Goal: Complete application form

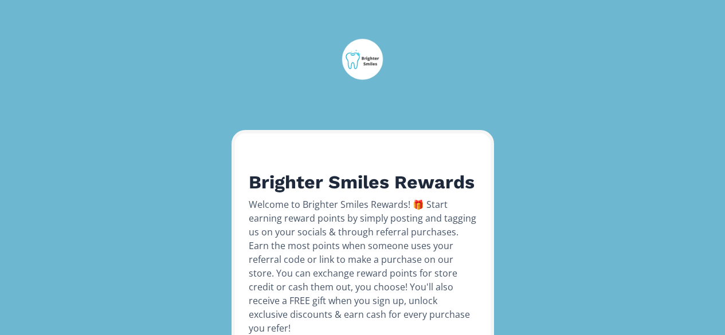
scroll to position [293, 0]
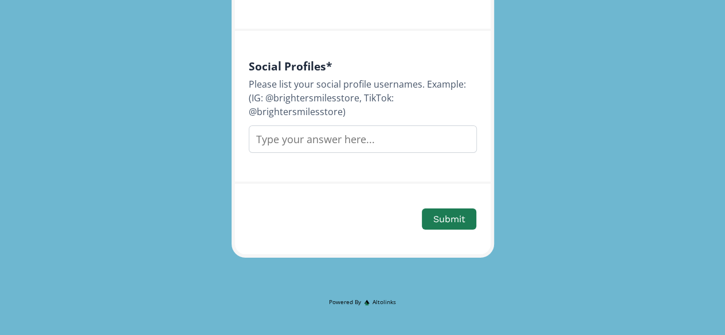
click at [316, 153] on input "text" at bounding box center [363, 140] width 228 height 28
click at [431, 61] on div "Social Profiles * Please list your social profile usernames. Example: (IG: @bri…" at bounding box center [363, 107] width 256 height 153
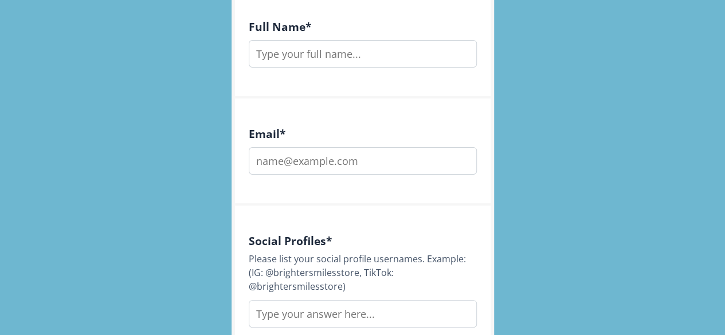
scroll to position [375, 0]
click at [335, 67] on input "text" at bounding box center [363, 54] width 228 height 28
type input "[PERSON_NAME]"
type input "[EMAIL_ADDRESS][DOMAIN_NAME]"
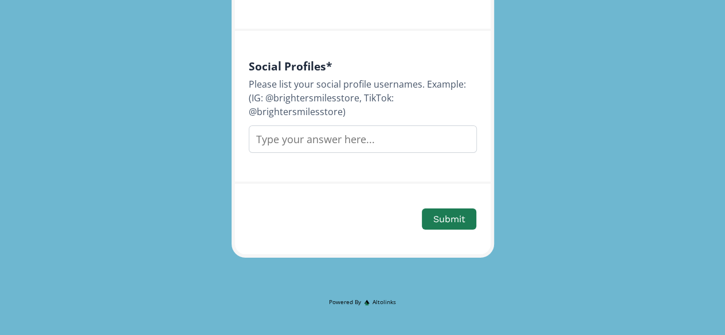
scroll to position [565, 0]
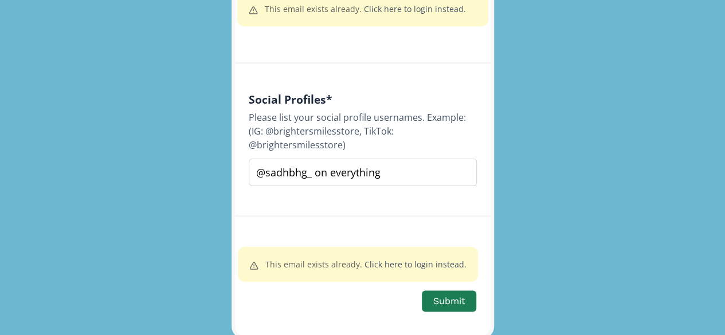
type input "@sadhbhg_ on everything"
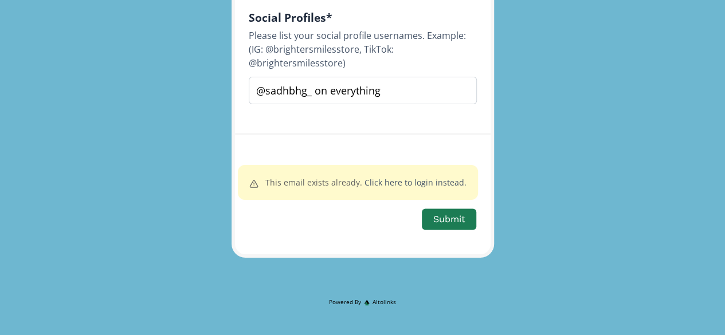
scroll to position [693, 0]
click at [426, 180] on link "Click here to login instead." at bounding box center [416, 182] width 102 height 11
